Goal: Find specific page/section: Find specific page/section

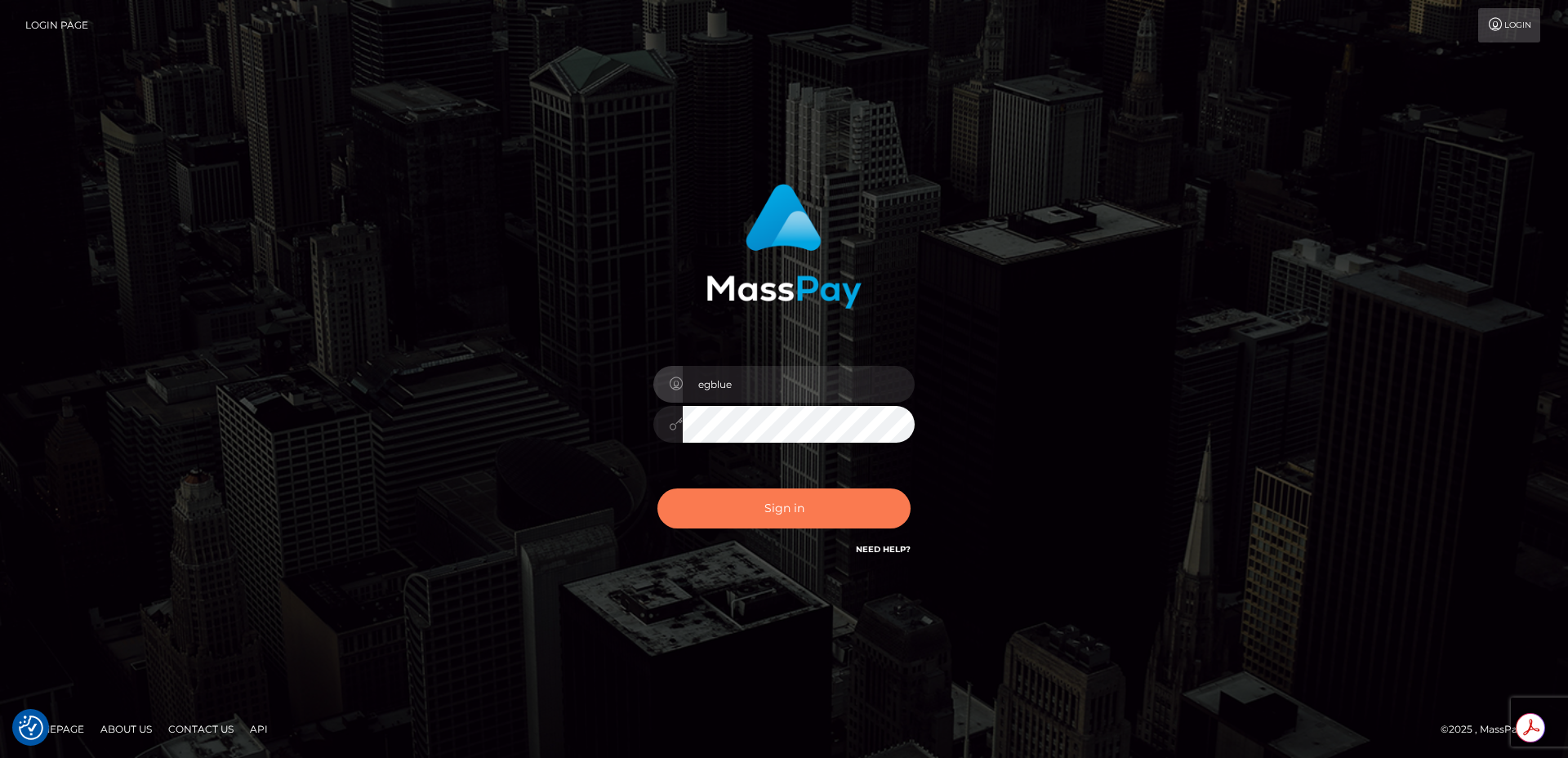
click at [790, 502] on button "Sign in" at bounding box center [784, 507] width 253 height 40
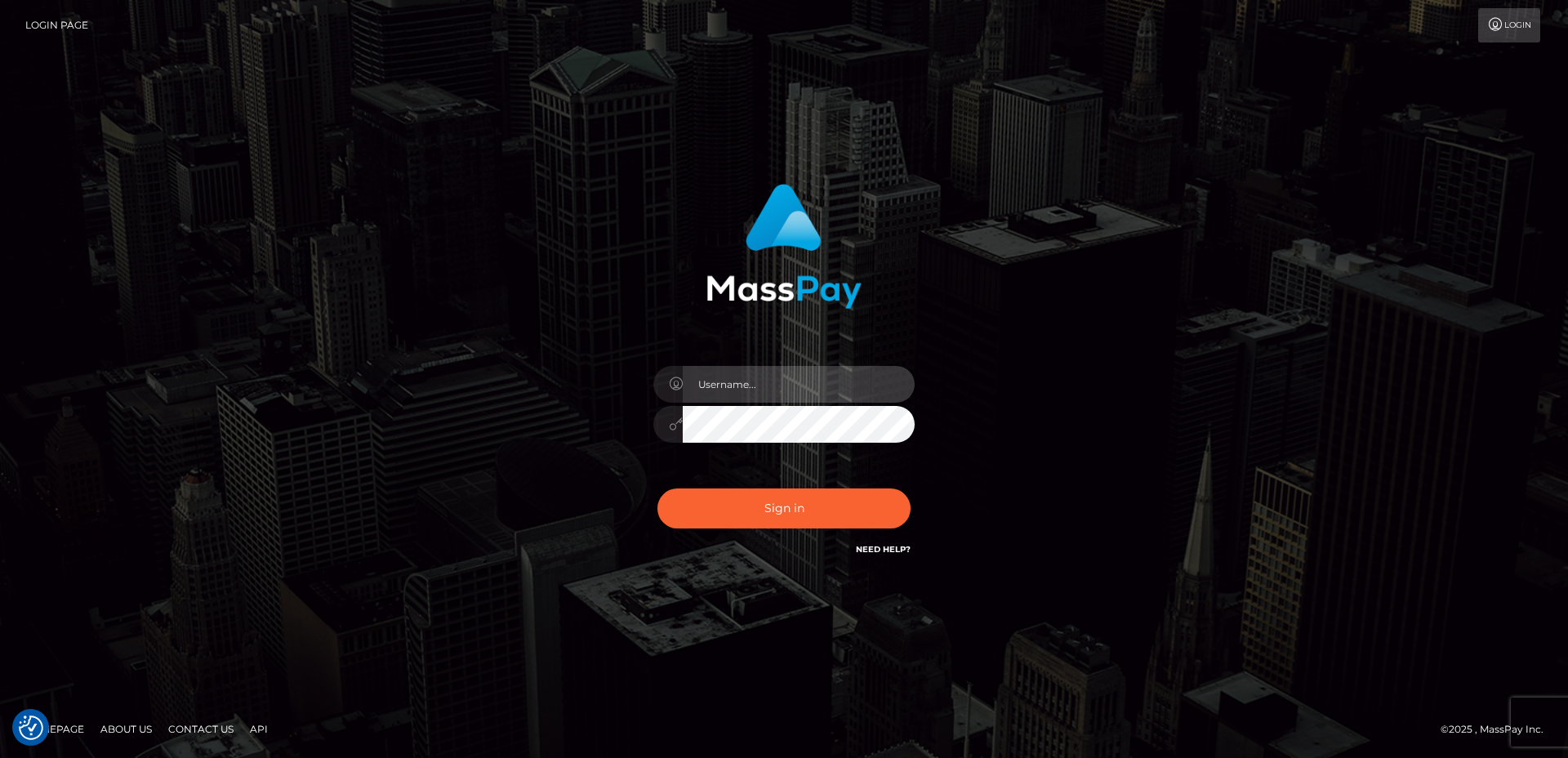
type input "egblue"
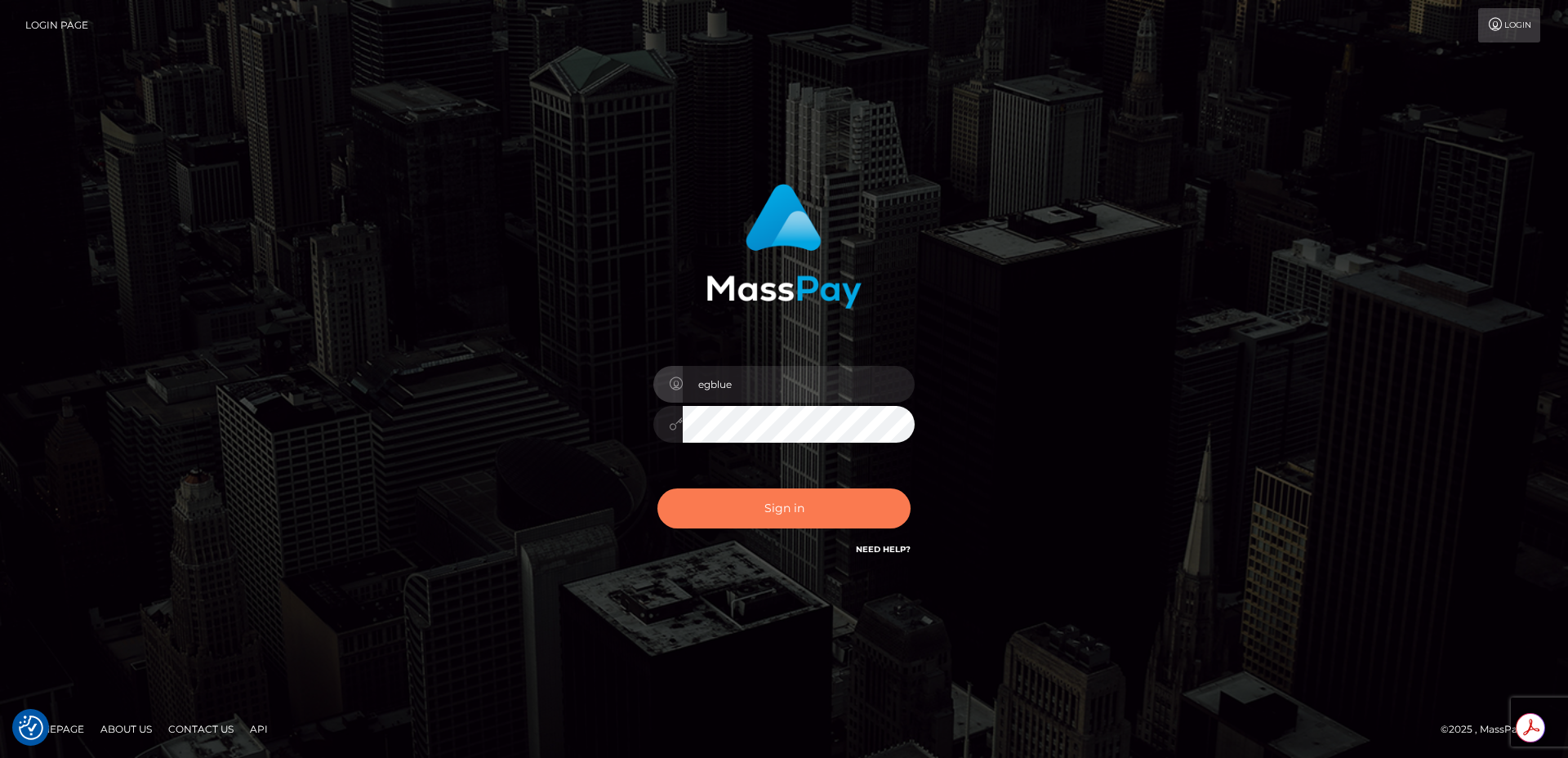
click at [772, 507] on button "Sign in" at bounding box center [784, 507] width 253 height 40
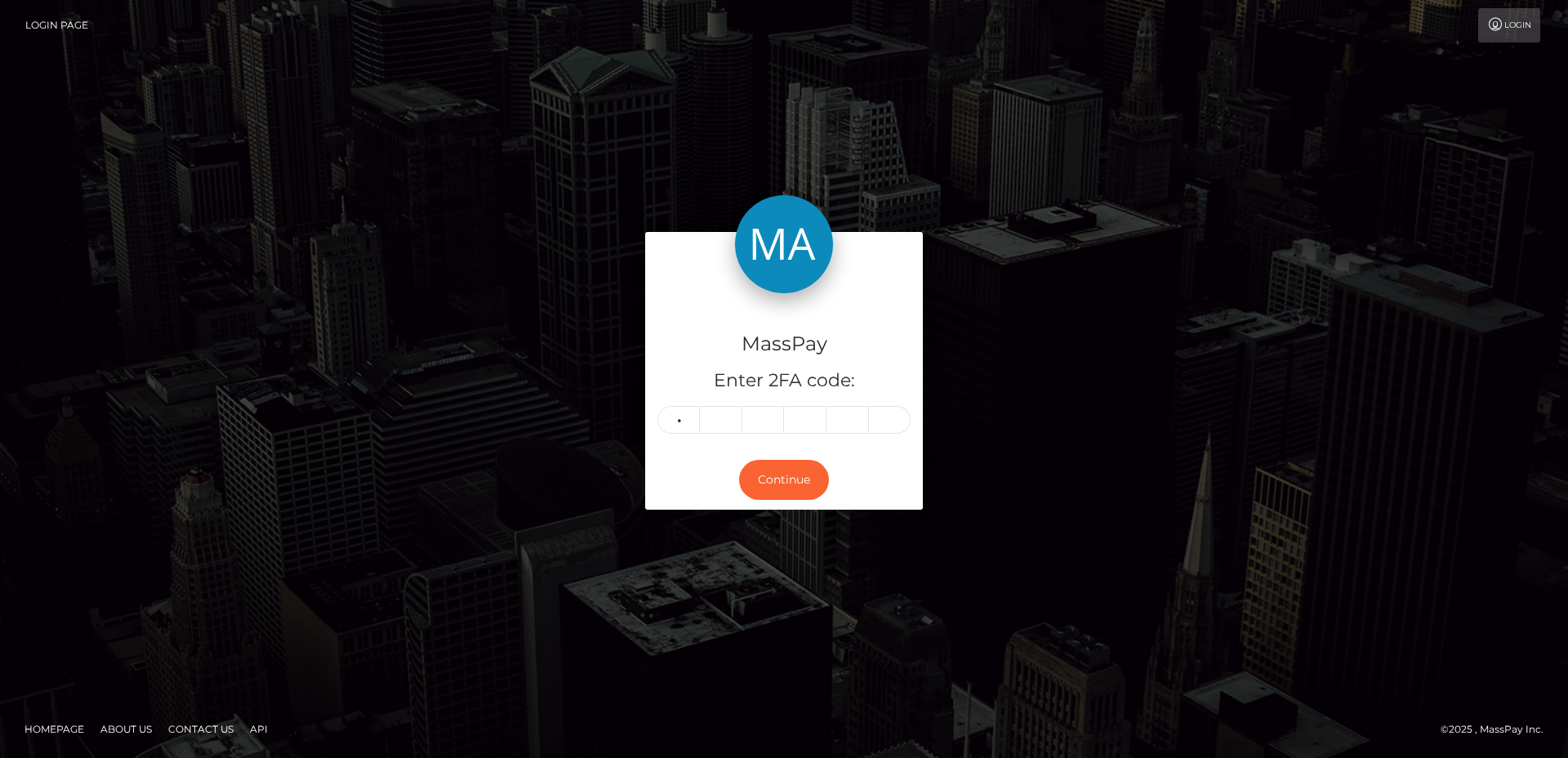
type input "5"
type input "9"
type input "1"
type input "8"
type input "0"
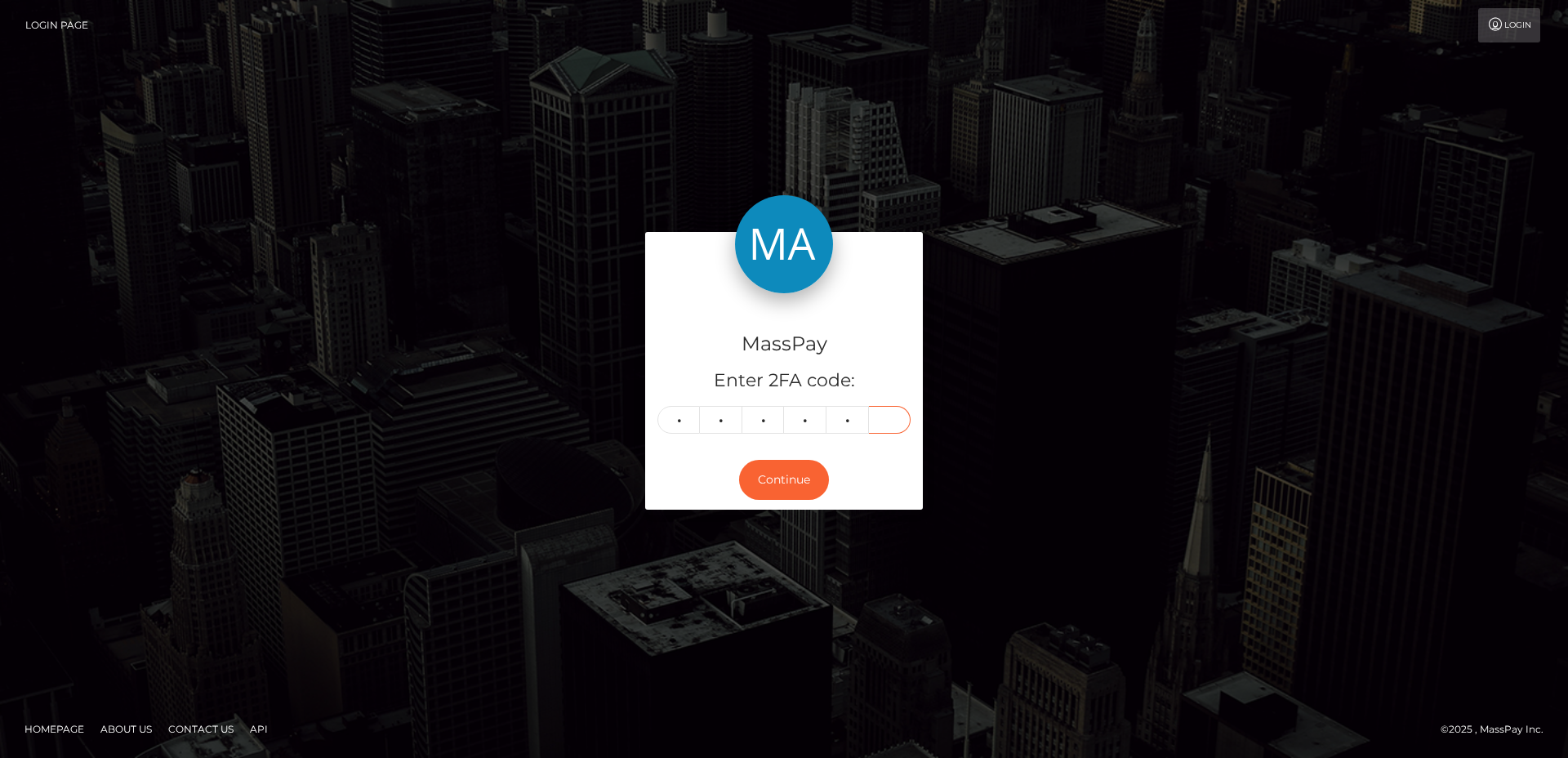
type input "5"
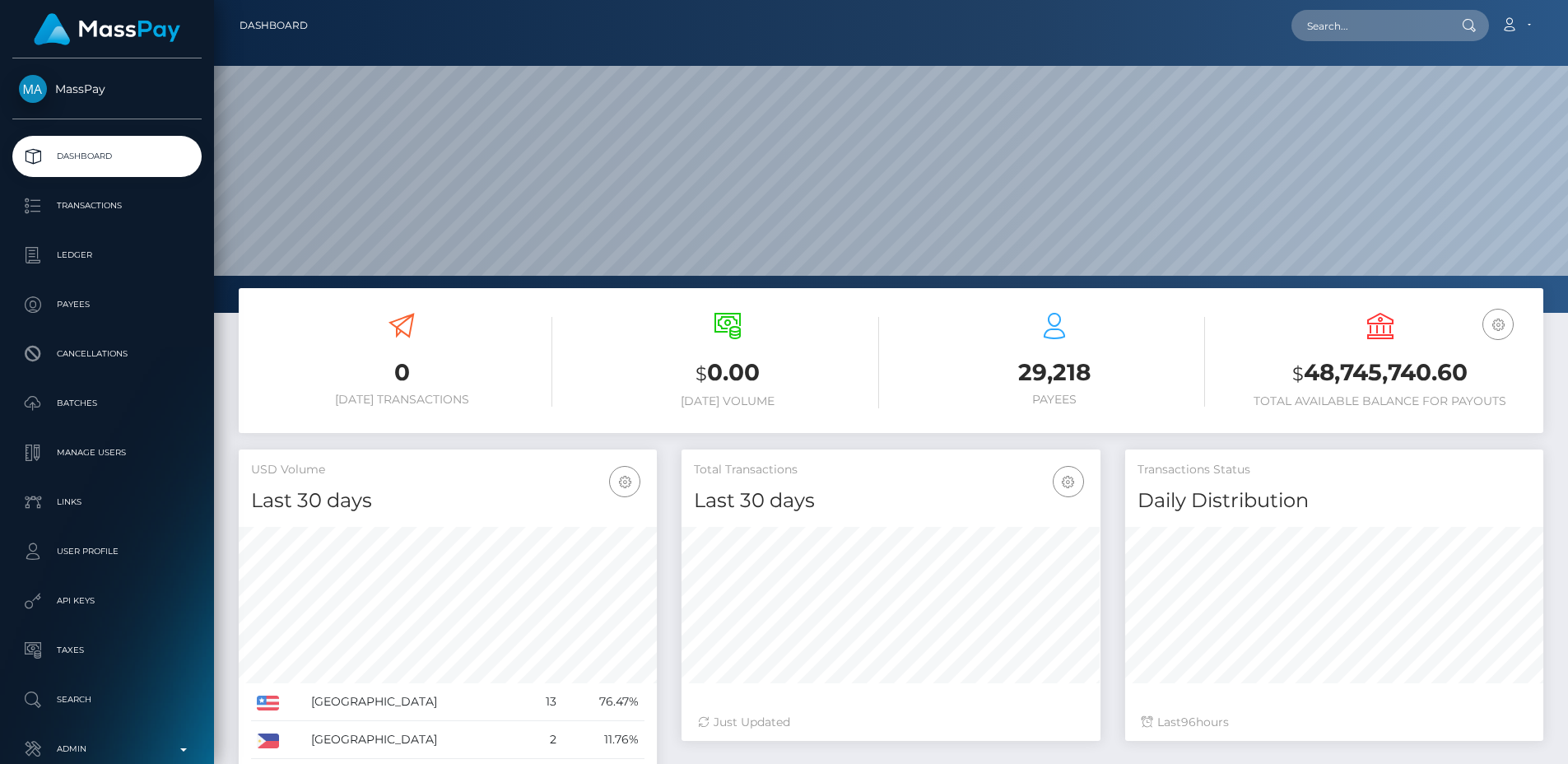
scroll to position [293, 419]
click at [1393, 25] on input "text" at bounding box center [1369, 26] width 155 height 32
paste input "poact_nxUXm8NgPobA"
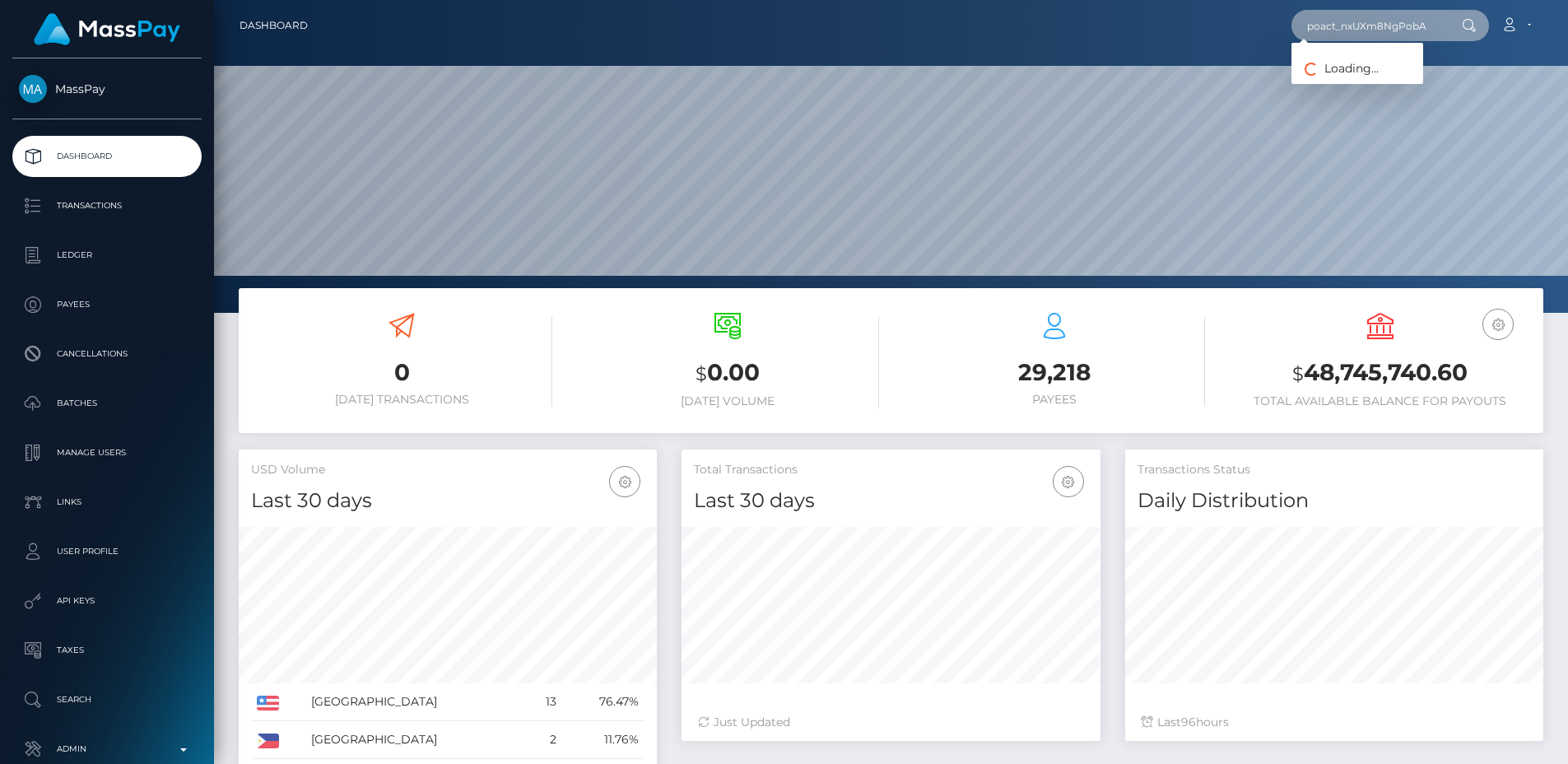
scroll to position [0, 6]
type input "poact_nxUXm8NgPobA"
click at [1386, 79] on link "Asif Hussain" at bounding box center [1357, 85] width 131 height 31
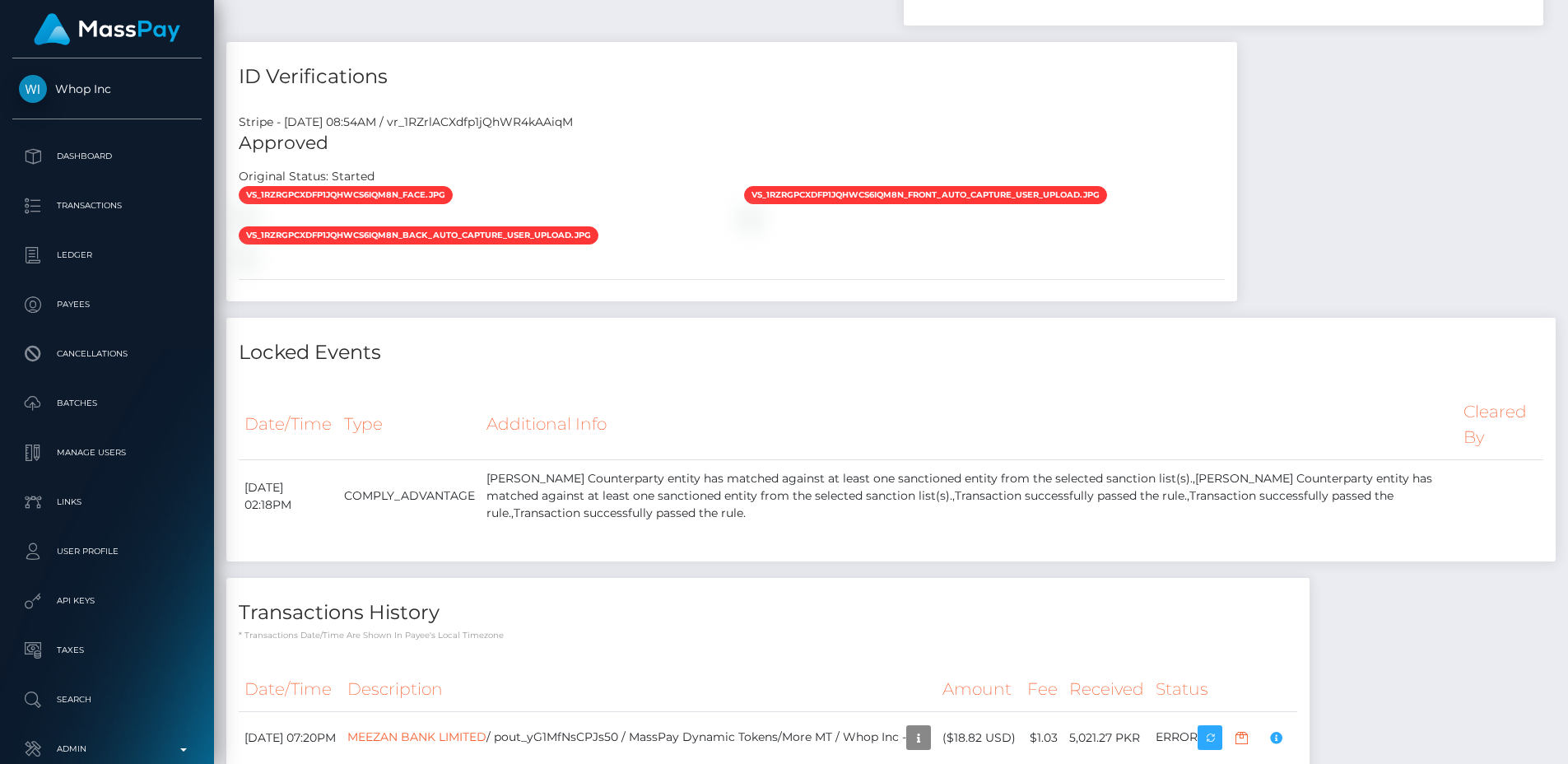
scroll to position [198, 419]
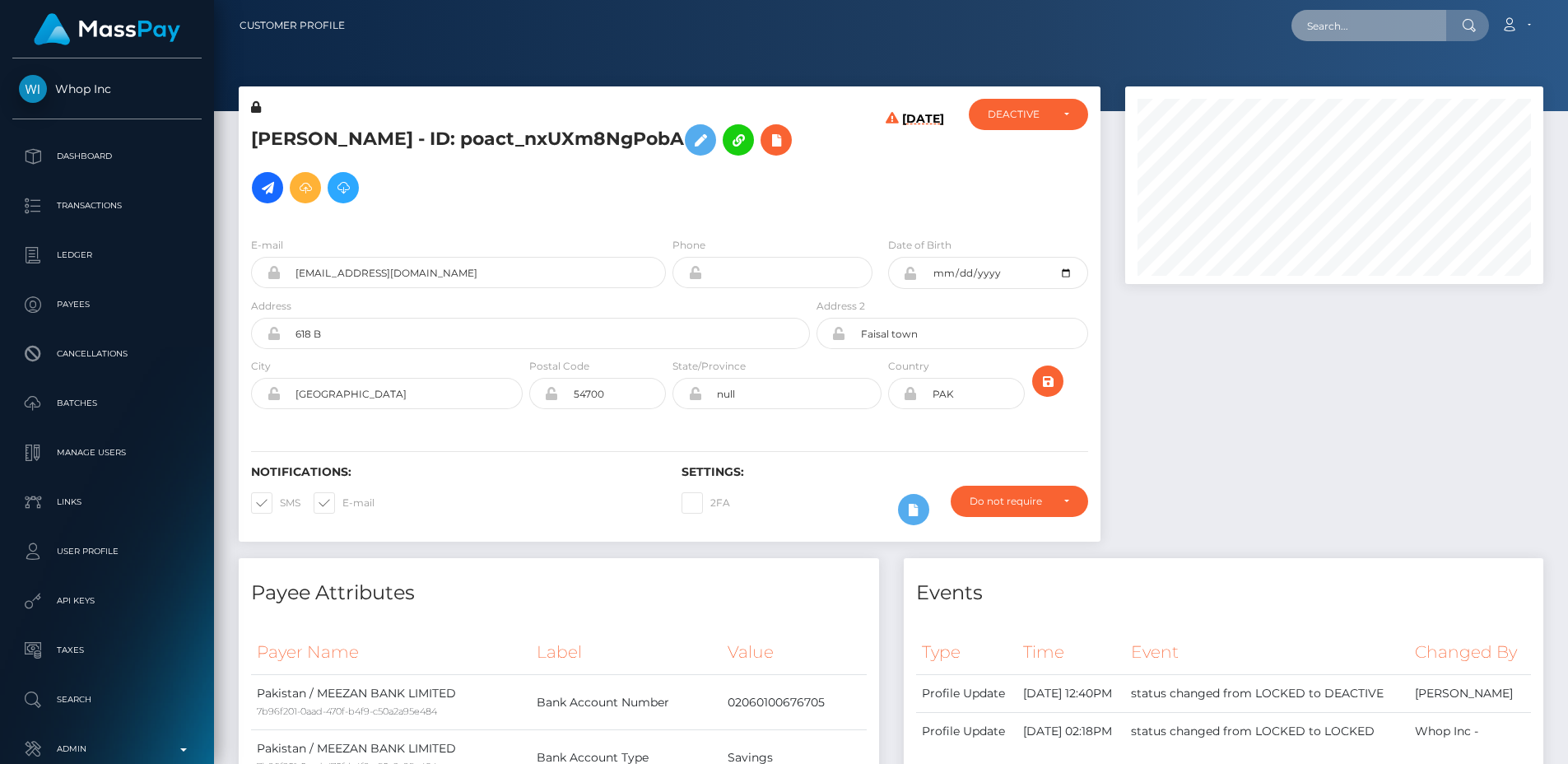
click at [1440, 38] on input "text" at bounding box center [1369, 26] width 155 height 32
paste input "poact_KtpinOrresA5"
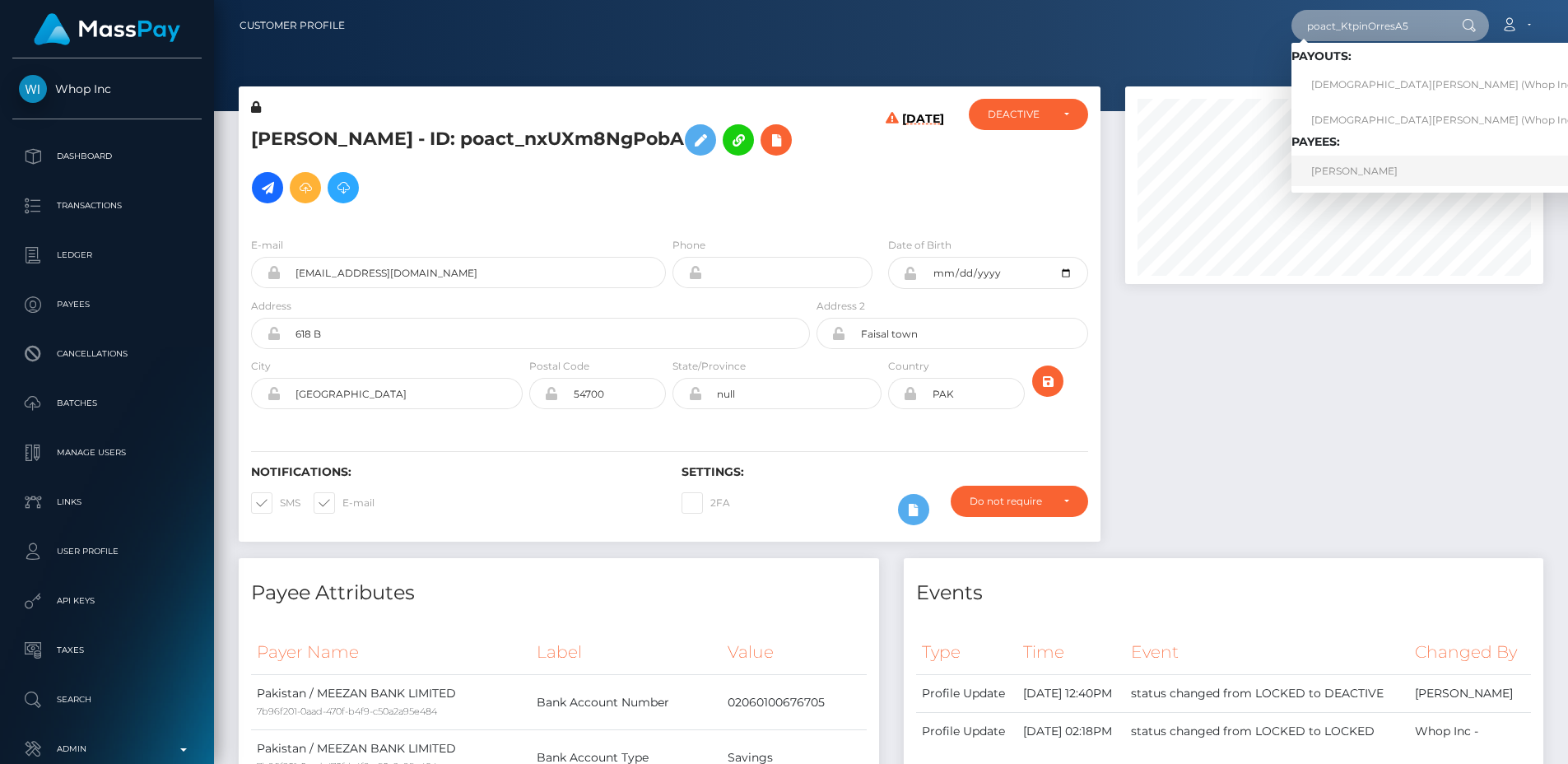
type input "poact_KtpinOrresA5"
click at [1386, 168] on link "CHRISTIAN FINOTTI" at bounding box center [1448, 171] width 314 height 31
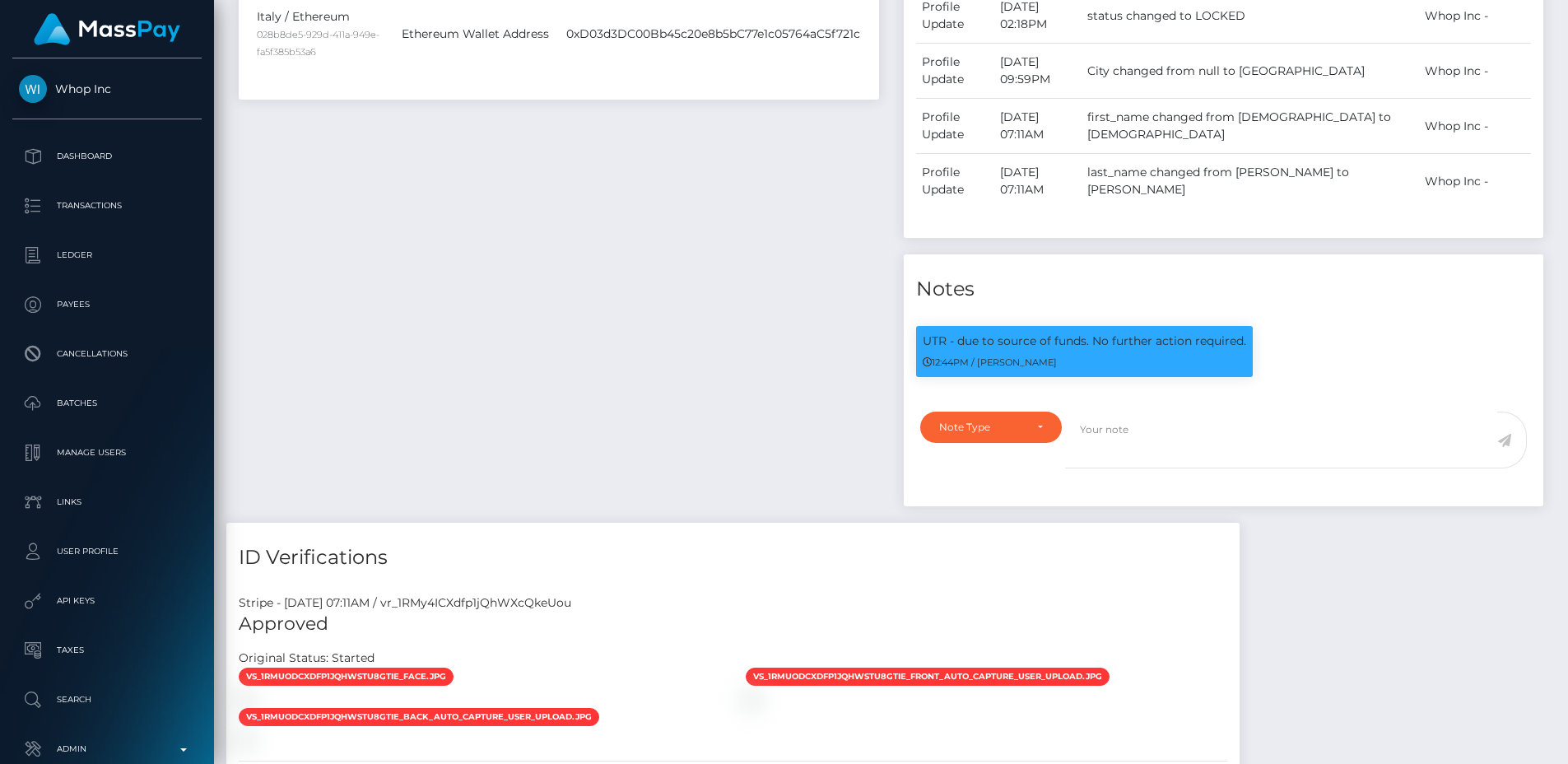
scroll to position [924, 0]
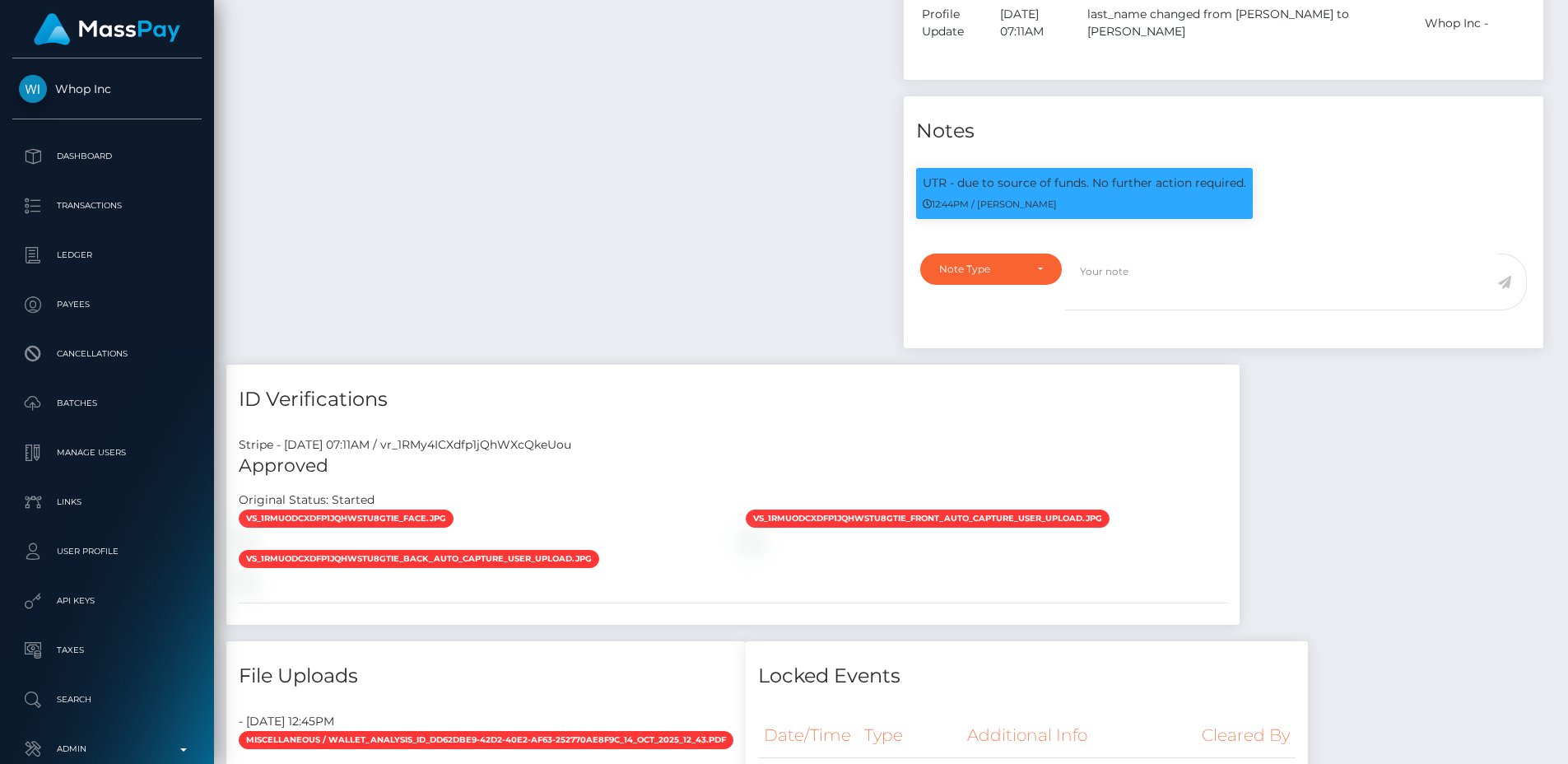
click at [573, 443] on div "Stripe - [DATE] 07:11AM / vr_1RMy4ICXdfp1jQhWXcQkeUou" at bounding box center [732, 444] width 1013 height 18
copy div "vr_1RMy4ICXdfp1jQhWXcQkeUou"
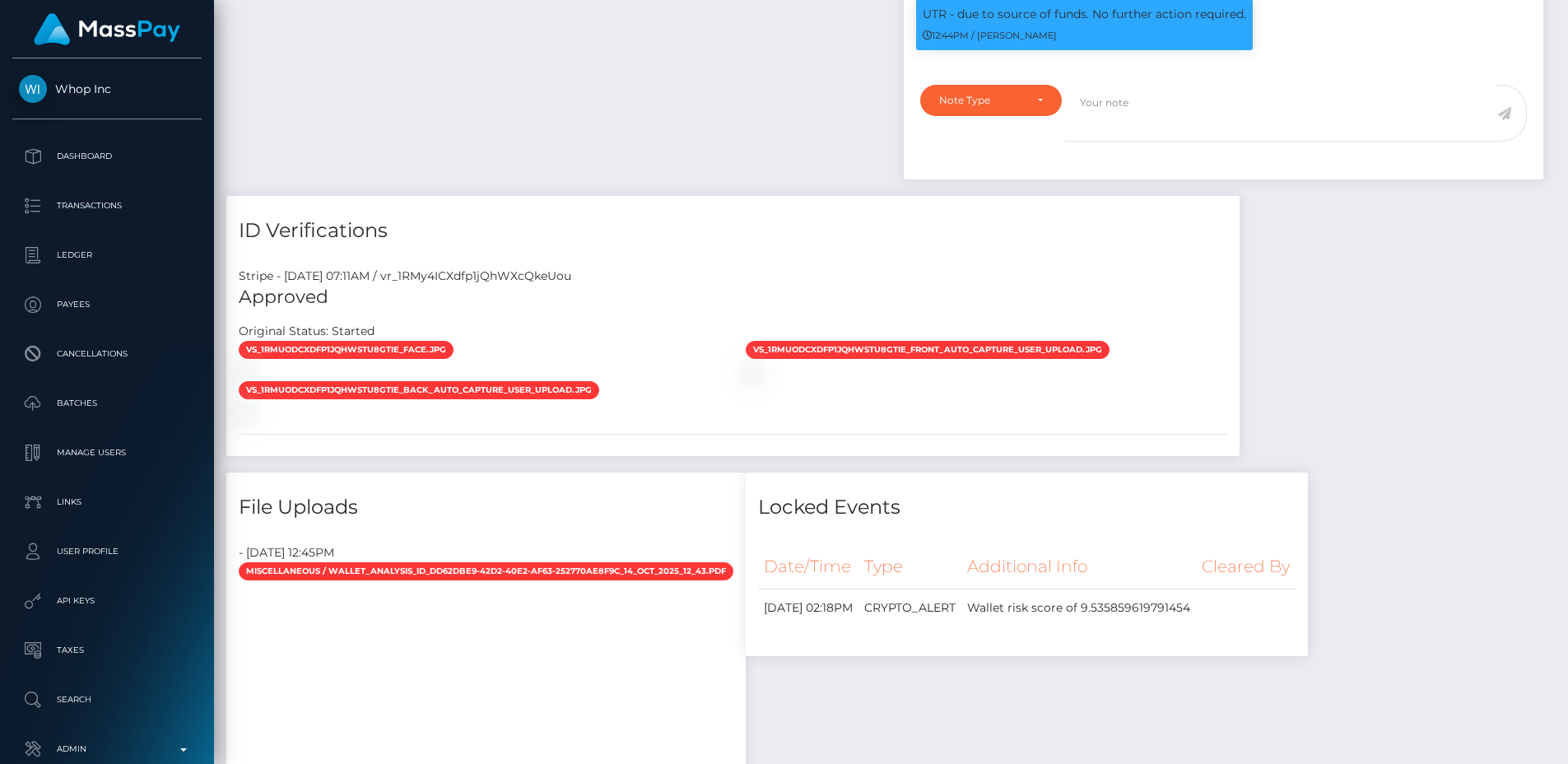
scroll to position [1169, 0]
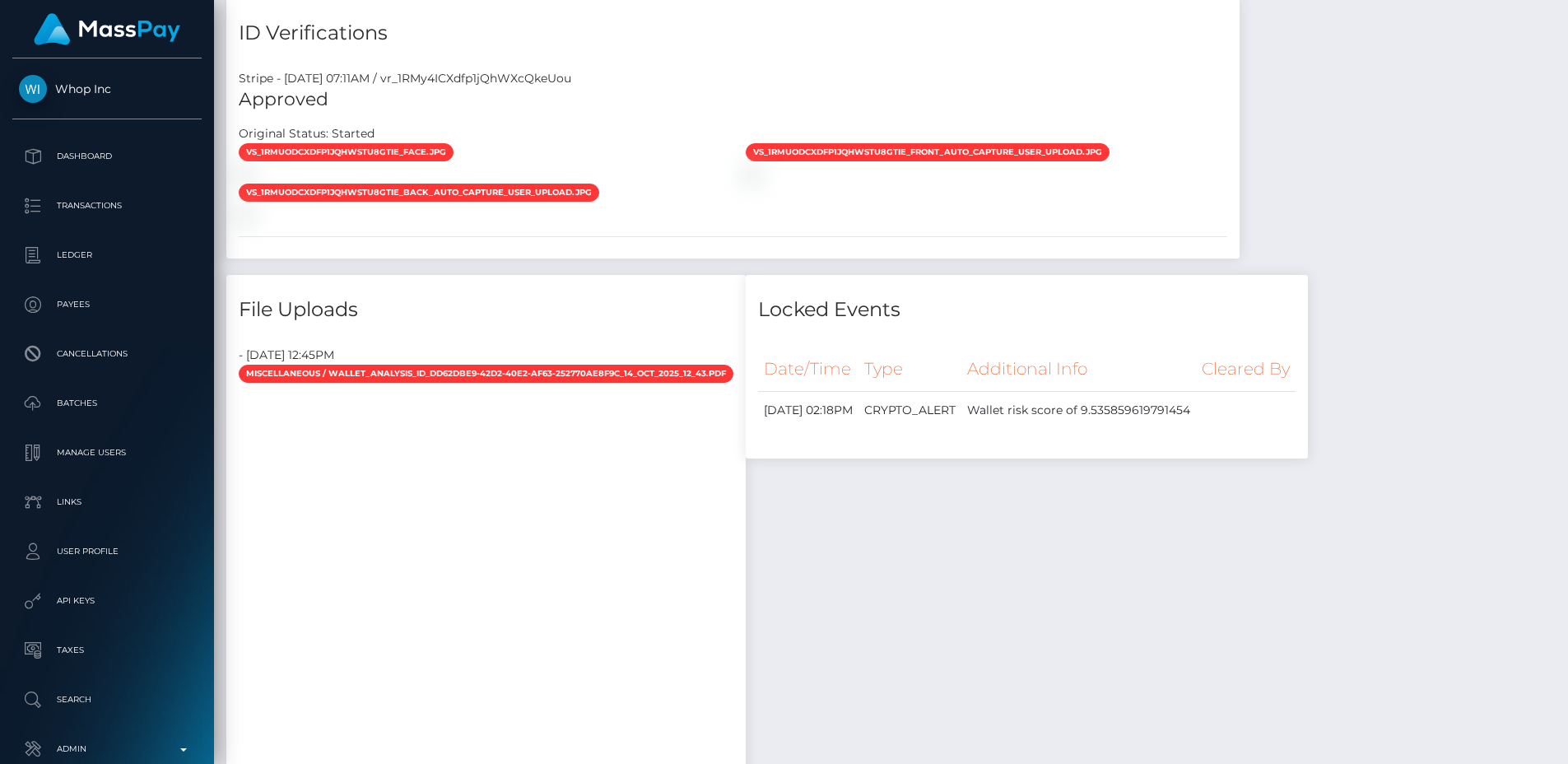
scroll to position [198, 419]
